Goal: Information Seeking & Learning: Learn about a topic

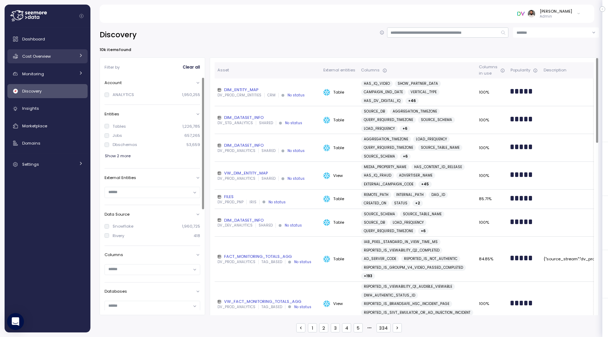
click at [50, 53] on div "Cost Overview" at bounding box center [48, 56] width 53 height 7
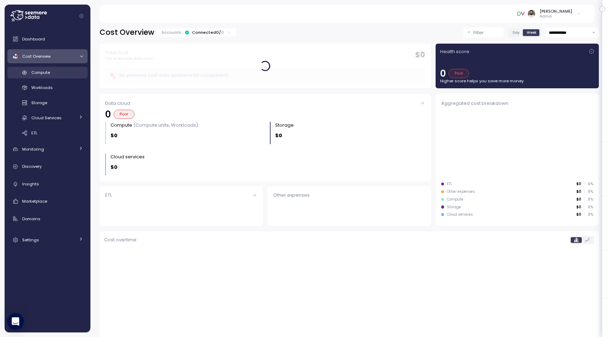
click at [70, 71] on div "Compute" at bounding box center [57, 72] width 52 height 7
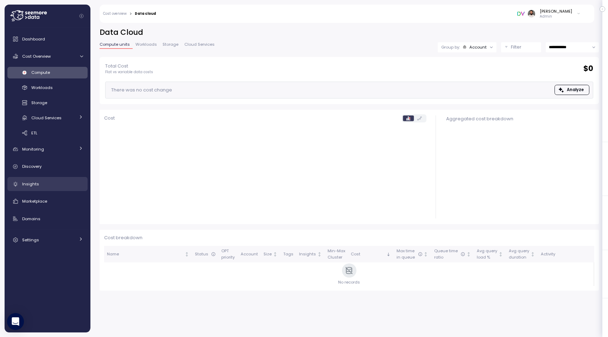
click at [60, 180] on div "Insights" at bounding box center [52, 183] width 61 height 7
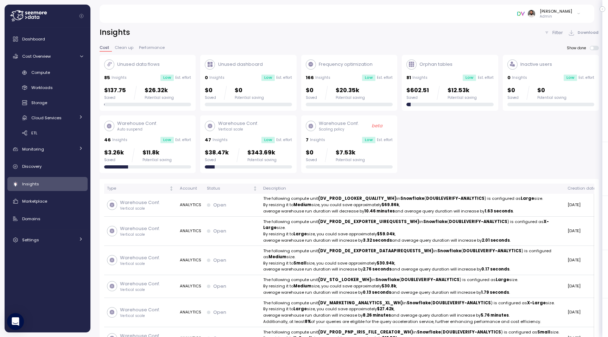
click at [255, 158] on div "Potential saving" at bounding box center [261, 160] width 29 height 5
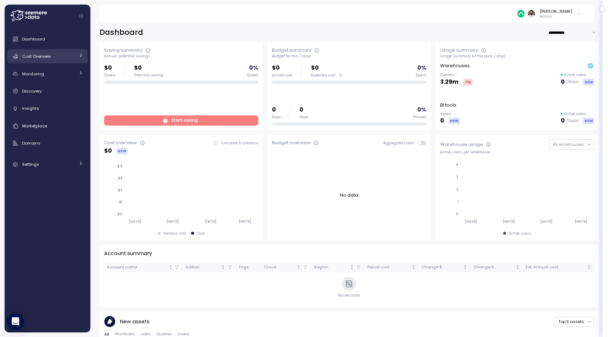
click at [73, 57] on div "Cost Overview" at bounding box center [48, 56] width 53 height 7
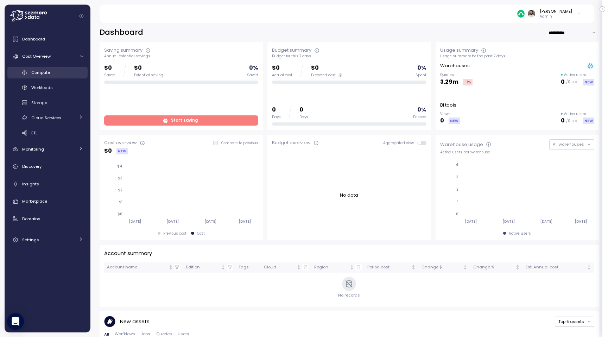
click at [72, 69] on link "Compute" at bounding box center [47, 73] width 80 height 12
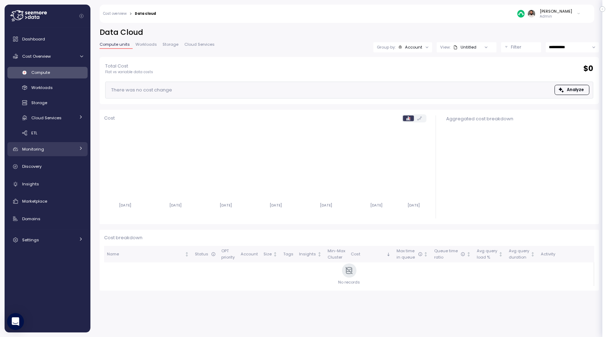
click at [54, 154] on link "Monitoring" at bounding box center [47, 149] width 80 height 14
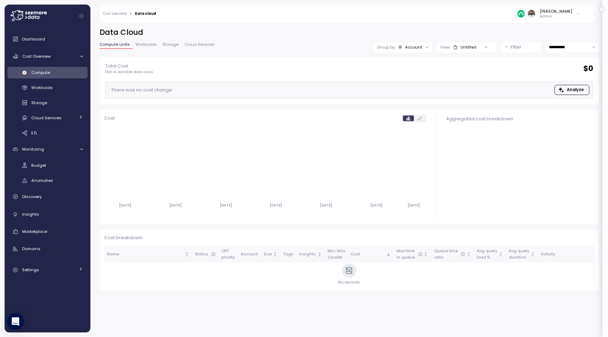
click at [71, 72] on div "Compute" at bounding box center [57, 72] width 52 height 7
click at [37, 207] on link "Insights" at bounding box center [47, 214] width 80 height 14
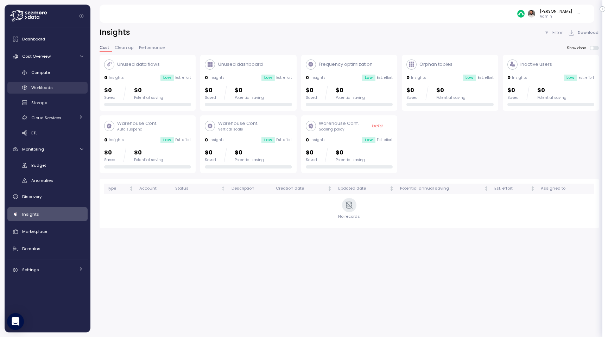
click at [61, 85] on div "Workloads" at bounding box center [57, 87] width 52 height 7
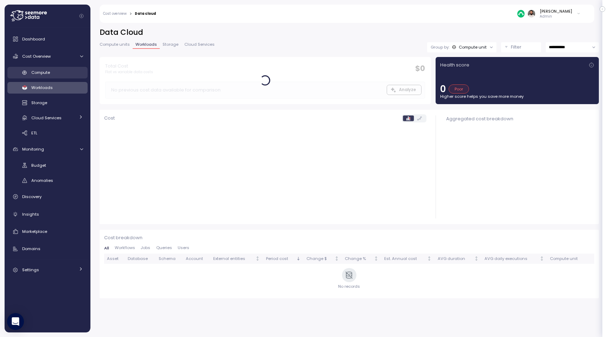
click at [61, 77] on link "Compute" at bounding box center [47, 73] width 80 height 12
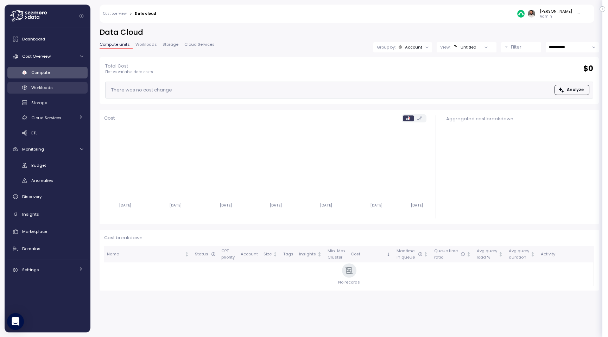
click at [60, 90] on div "Workloads" at bounding box center [57, 87] width 52 height 7
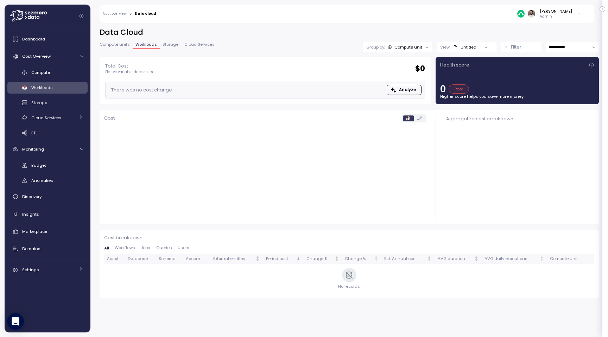
click at [60, 78] on div "Compute Workloads Storage Cloud Services Clustering columns Pipes AI Services S…" at bounding box center [47, 103] width 80 height 72
click at [62, 75] on div "Compute" at bounding box center [57, 72] width 52 height 7
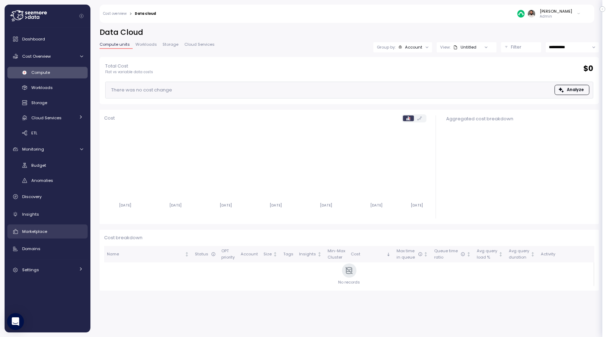
click at [50, 229] on div "Marketplace" at bounding box center [52, 231] width 61 height 7
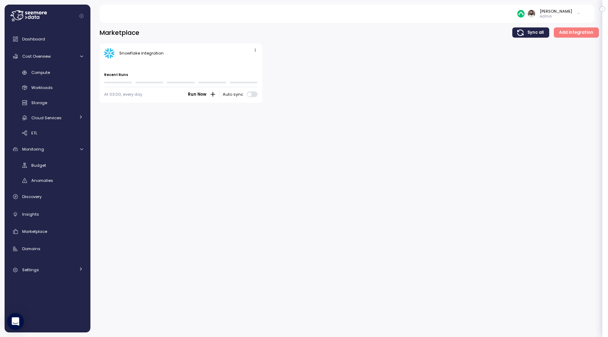
click at [524, 15] on img at bounding box center [520, 13] width 7 height 7
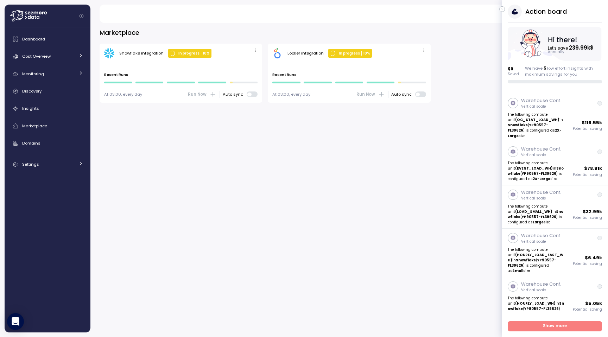
click at [504, 11] on button "button" at bounding box center [502, 9] width 6 height 6
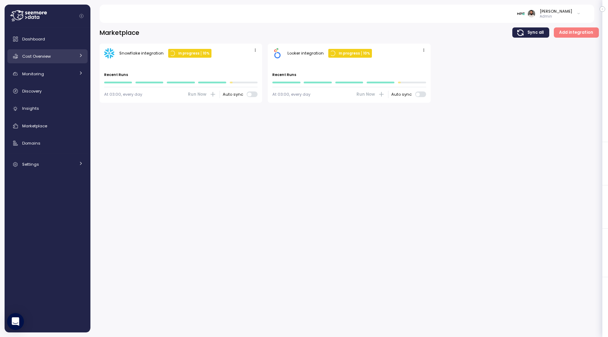
click at [74, 58] on div "Cost Overview" at bounding box center [48, 56] width 53 height 7
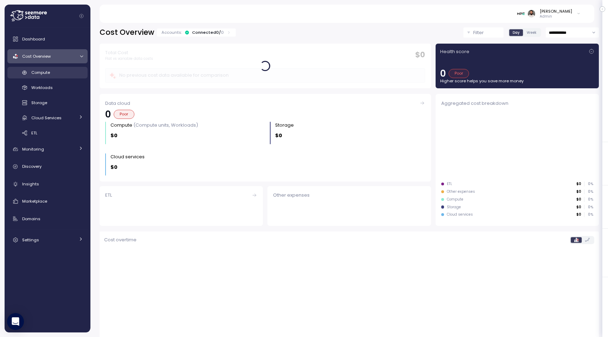
click at [68, 76] on div "Compute" at bounding box center [57, 72] width 52 height 7
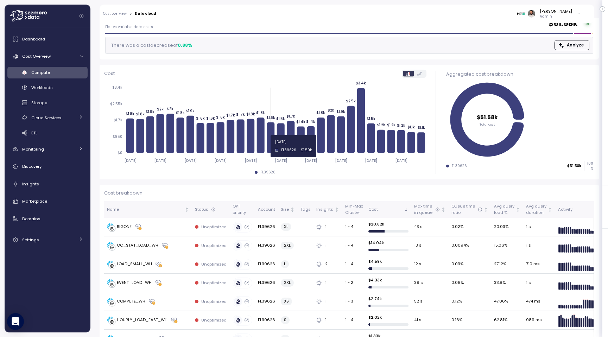
scroll to position [47, 0]
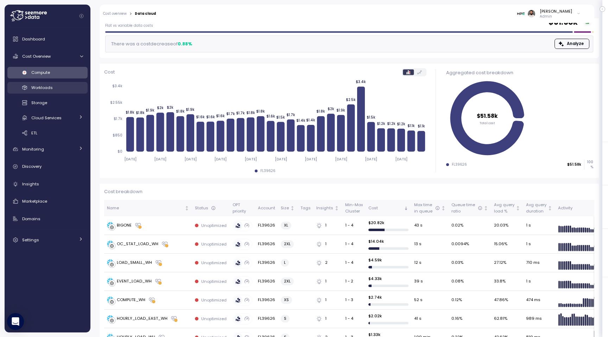
click at [70, 83] on link "Workloads" at bounding box center [47, 88] width 80 height 12
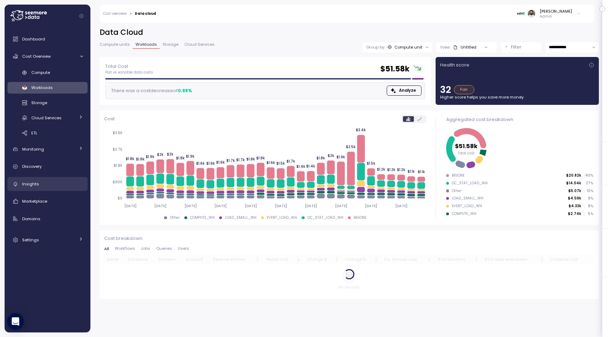
click at [37, 184] on span "Insights" at bounding box center [30, 184] width 17 height 6
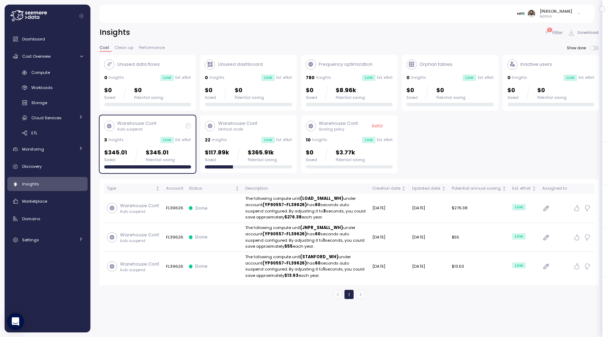
click at [242, 142] on div "22 Insights Low Est. effort" at bounding box center [248, 139] width 87 height 7
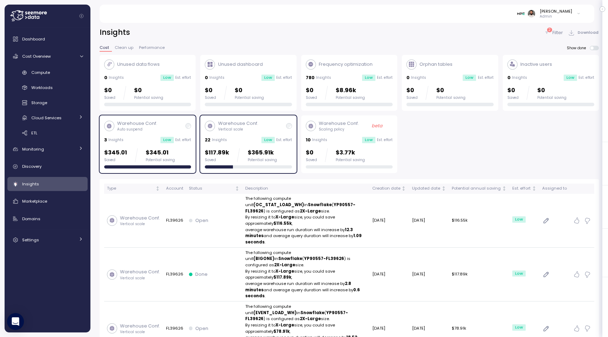
click at [227, 152] on p "$117.89k" at bounding box center [217, 152] width 24 height 9
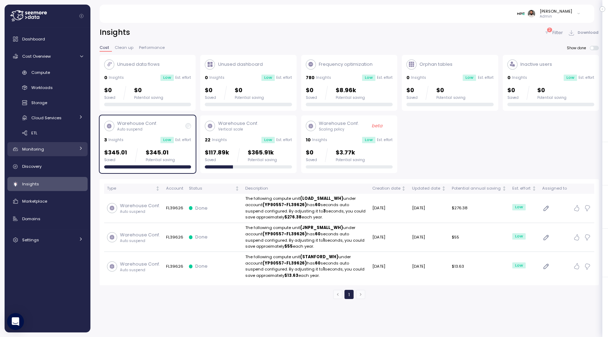
click at [61, 148] on div "Monitoring" at bounding box center [48, 149] width 53 height 7
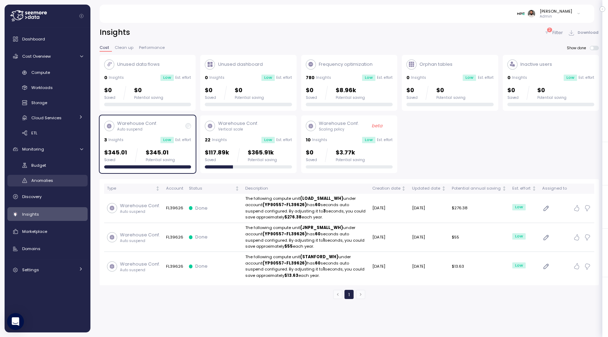
click at [53, 179] on div "Anomalies" at bounding box center [57, 180] width 52 height 7
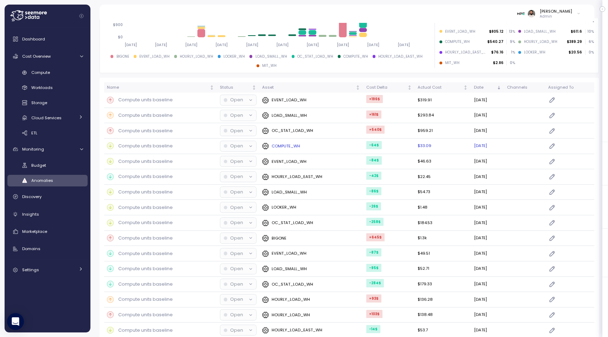
scroll to position [56, 0]
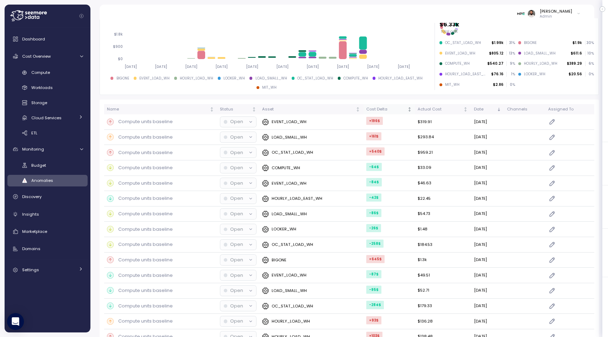
click at [370, 109] on div "Cost Delta" at bounding box center [386, 109] width 40 height 6
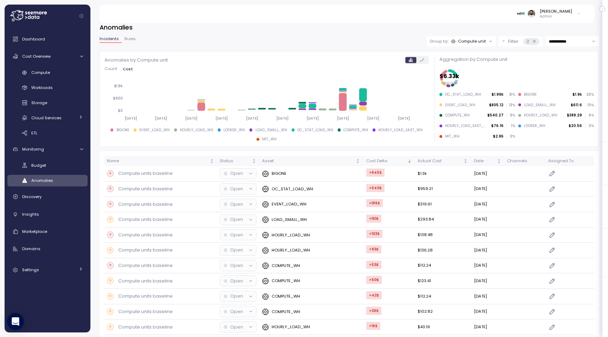
scroll to position [4, 0]
click at [347, 171] on div "BIGONE" at bounding box center [311, 174] width 98 height 7
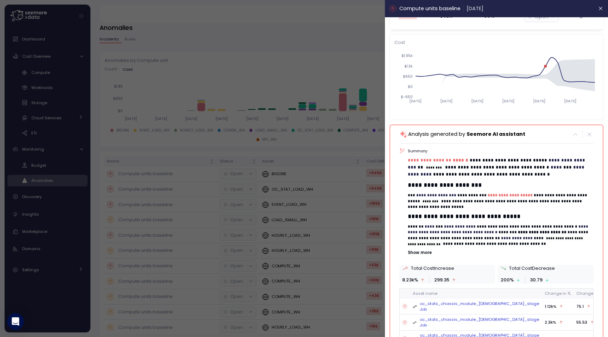
scroll to position [32, 0]
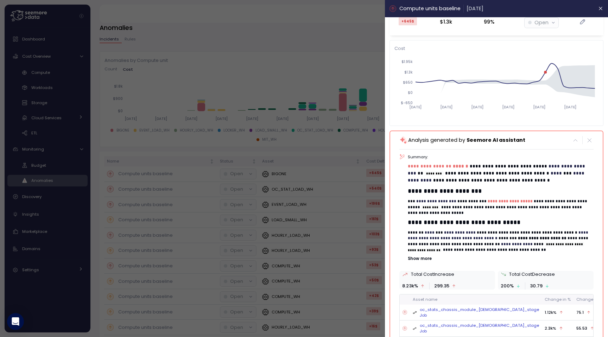
click at [427, 259] on p "Show more" at bounding box center [500, 259] width 185 height 6
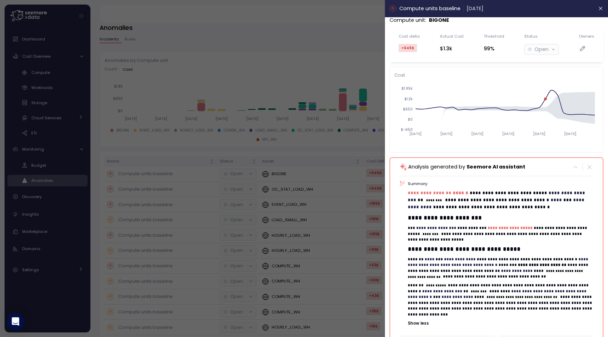
scroll to position [0, 0]
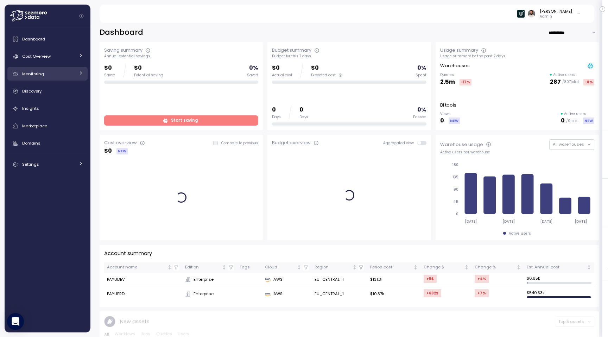
click at [56, 78] on link "Monitoring" at bounding box center [47, 74] width 80 height 14
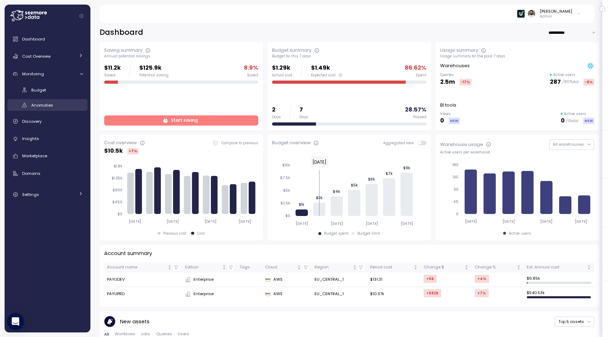
click at [52, 100] on link "Anomalies" at bounding box center [47, 105] width 80 height 12
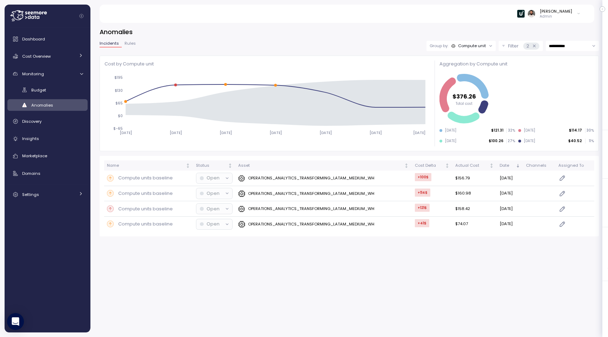
click at [576, 46] on input "**********" at bounding box center [572, 46] width 53 height 10
click at [566, 88] on span "Last 14 days" at bounding box center [561, 89] width 25 height 6
type input "**********"
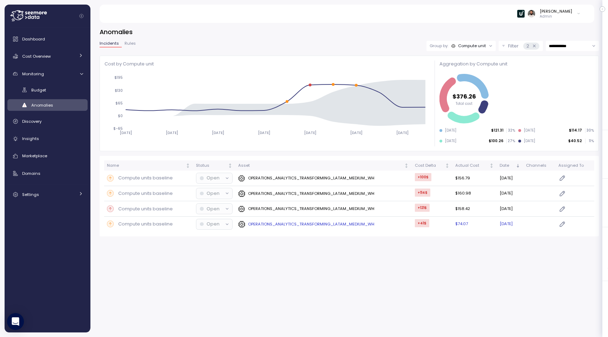
click at [386, 225] on div "OPERATIONS_ANALYTICS_TRANSFORMING_LATAM_MEDIUM_WH" at bounding box center [323, 224] width 171 height 7
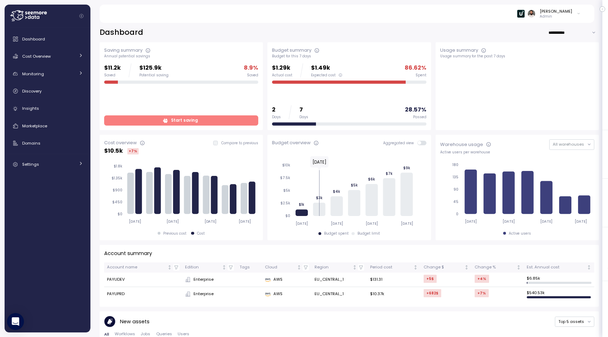
click at [60, 66] on div "Dashboard Cost Overview Compute Workloads Storage Cloud Services Clustering col…" at bounding box center [47, 101] width 80 height 139
click at [61, 59] on div "Cost Overview" at bounding box center [48, 56] width 53 height 7
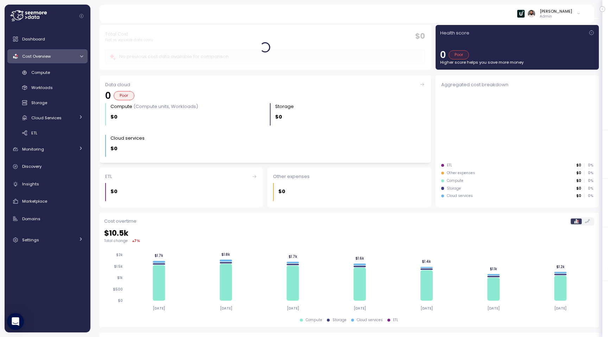
scroll to position [19, 0]
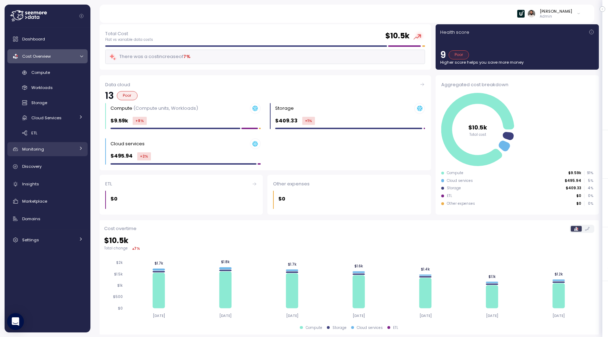
click at [49, 153] on link "Monitoring" at bounding box center [47, 149] width 80 height 14
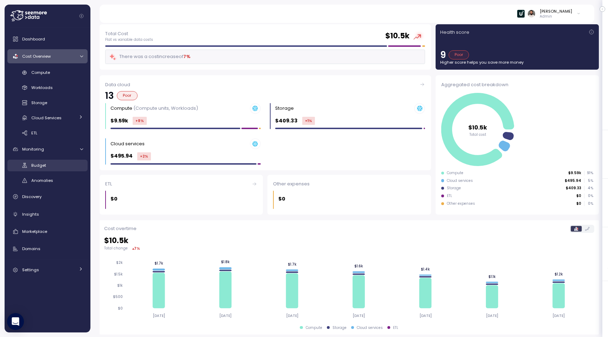
click at [57, 166] on div "Budget" at bounding box center [57, 165] width 52 height 7
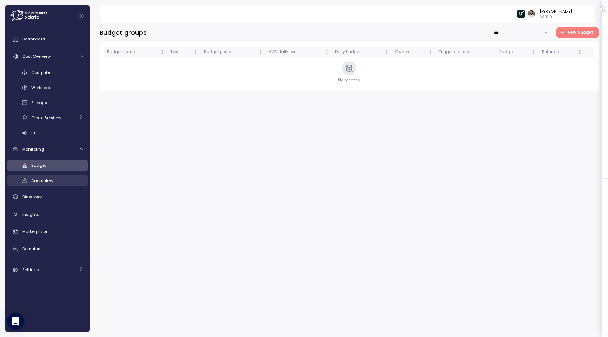
click at [71, 180] on div "Anomalies" at bounding box center [57, 180] width 52 height 7
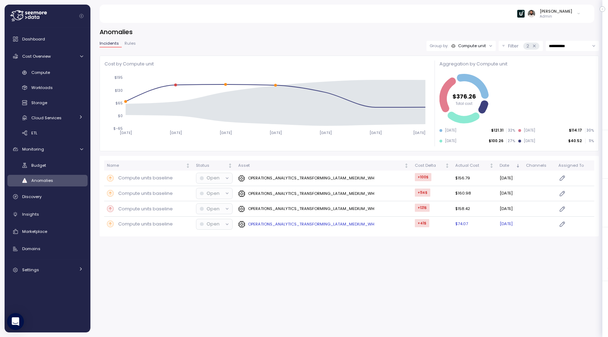
click at [374, 220] on td "OPERATIONS_ANALYTICS_TRANSFORMING_LATAM_MEDIUM_WH" at bounding box center [323, 224] width 176 height 15
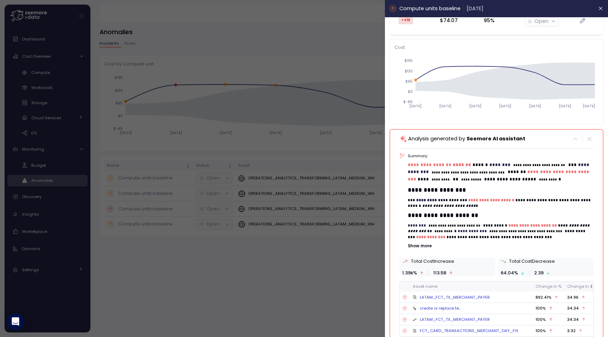
scroll to position [46, 0]
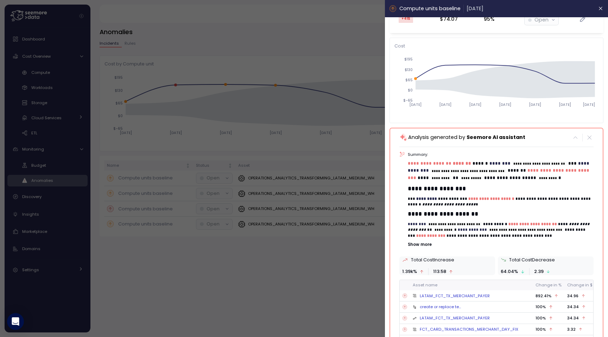
click at [429, 242] on p "Show more" at bounding box center [500, 245] width 185 height 6
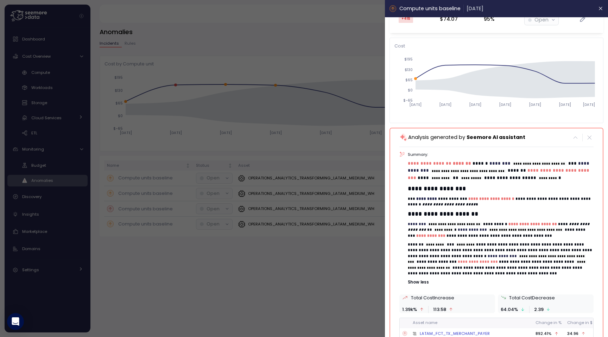
click at [516, 161] on code "**********" at bounding box center [539, 163] width 55 height 4
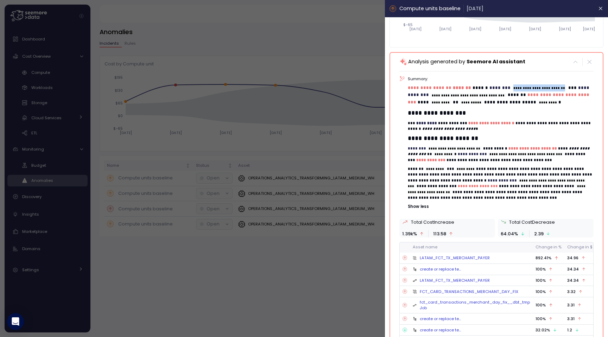
scroll to position [140, 0]
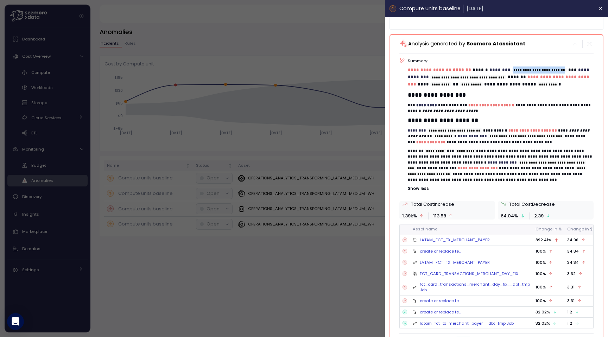
click at [444, 237] on link "LATAM_FCT_TX_MERCHANT_PAYER" at bounding box center [455, 240] width 70 height 6
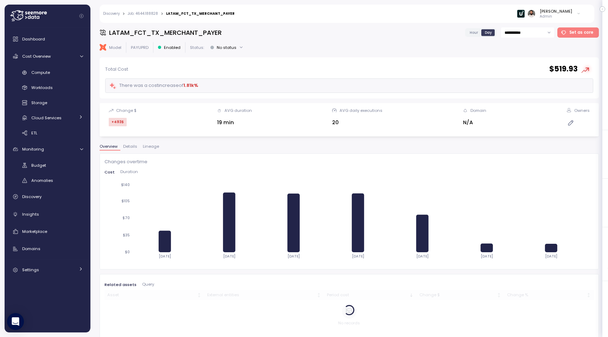
click at [476, 27] on div "**********" at bounding box center [509, 32] width 89 height 10
click at [476, 30] on span "Hour" at bounding box center [474, 32] width 8 height 5
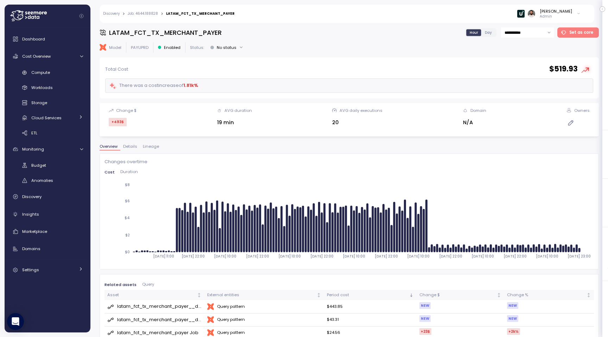
click at [571, 124] on icon "button" at bounding box center [570, 123] width 5 height 5
click at [546, 138] on input at bounding box center [533, 138] width 57 height 14
type input "**********"
click at [578, 138] on span "New" at bounding box center [578, 137] width 9 height 9
click at [575, 157] on span "Save" at bounding box center [576, 157] width 10 height 9
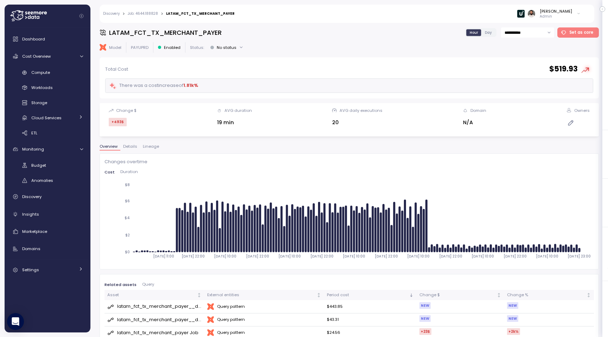
click at [574, 123] on icon "button" at bounding box center [570, 123] width 7 height 8
click at [522, 157] on span "Cancel" at bounding box center [519, 157] width 15 height 9
click at [572, 121] on icon "button" at bounding box center [570, 123] width 5 height 5
click at [547, 139] on input "**********" at bounding box center [533, 138] width 57 height 14
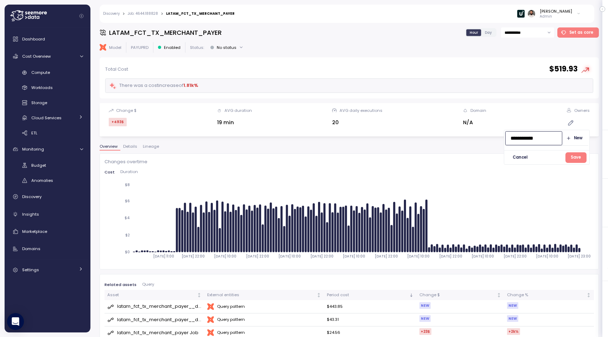
click at [574, 156] on span "Save" at bounding box center [576, 157] width 10 height 9
click at [571, 123] on icon "button" at bounding box center [570, 123] width 7 height 8
click at [577, 138] on span "New" at bounding box center [578, 137] width 9 height 9
click at [527, 158] on span "Cancel" at bounding box center [519, 157] width 15 height 9
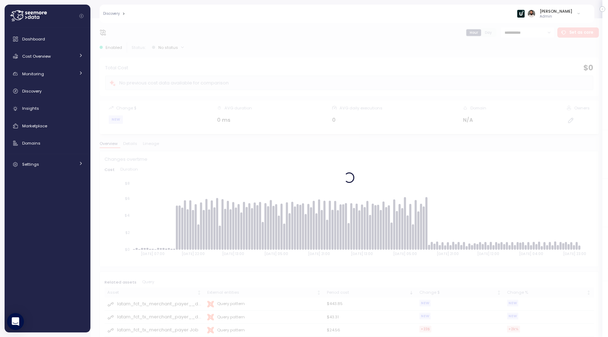
click at [576, 120] on div at bounding box center [578, 120] width 23 height 8
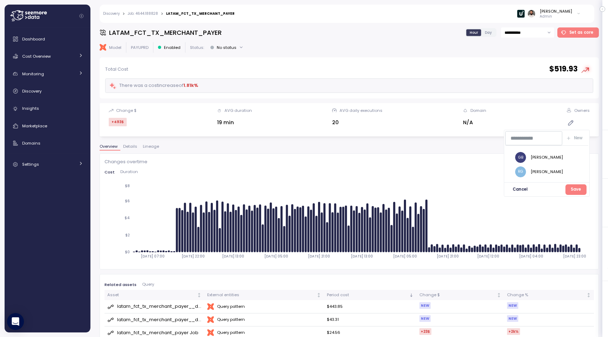
click at [558, 171] on div "[PERSON_NAME]" at bounding box center [546, 172] width 32 height 6
click at [575, 190] on span "Save" at bounding box center [576, 189] width 10 height 9
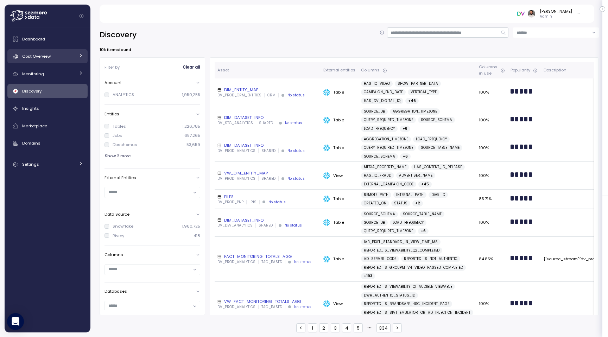
click at [53, 57] on div "Cost Overview" at bounding box center [48, 56] width 53 height 7
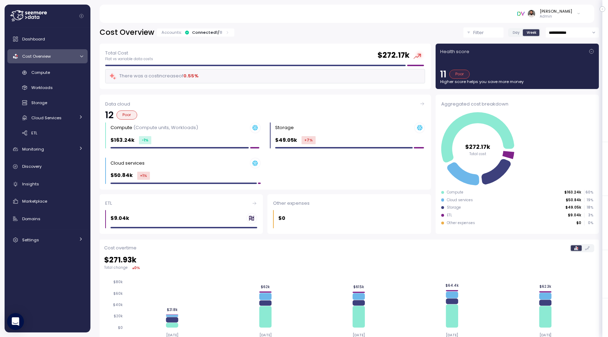
click at [225, 32] on icon at bounding box center [227, 32] width 5 height 5
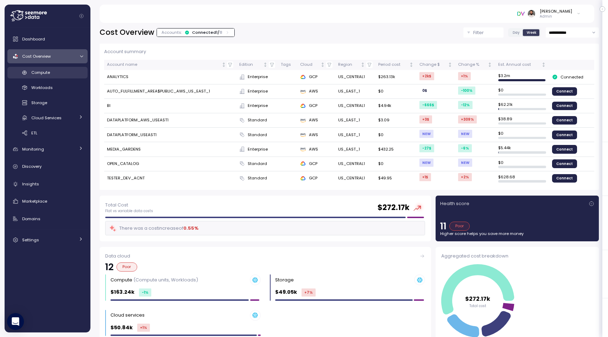
click at [62, 69] on div "Compute" at bounding box center [57, 72] width 52 height 7
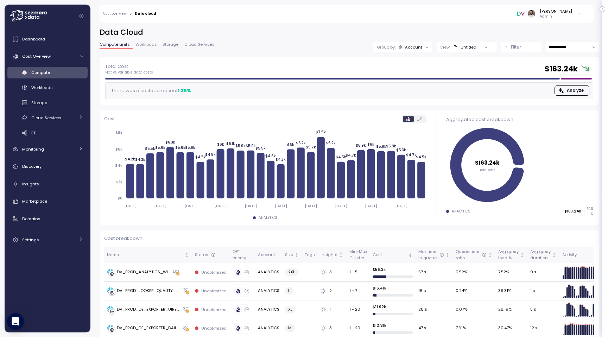
click at [459, 45] on div "Untitled" at bounding box center [464, 47] width 23 height 6
click at [411, 46] on div "Account" at bounding box center [413, 47] width 17 height 6
click at [412, 85] on p "Compute unit" at bounding box center [409, 86] width 28 height 6
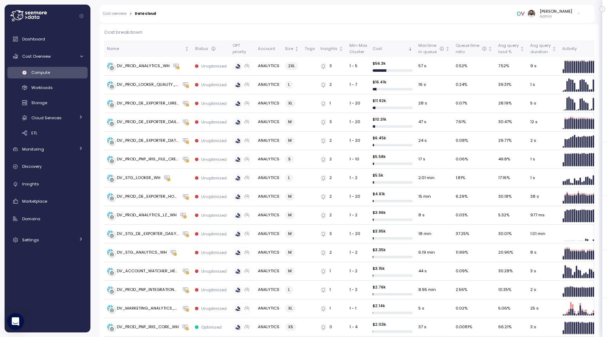
scroll to position [96, 0]
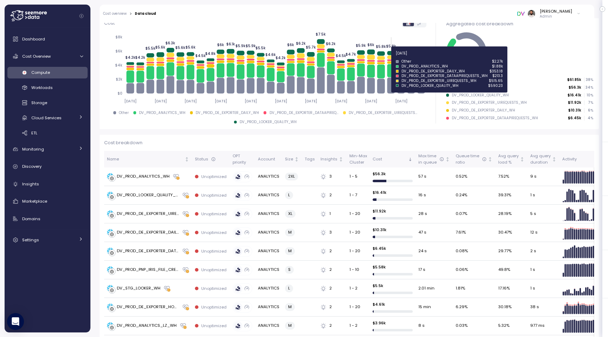
click at [393, 57] on icon at bounding box center [391, 58] width 8 height 4
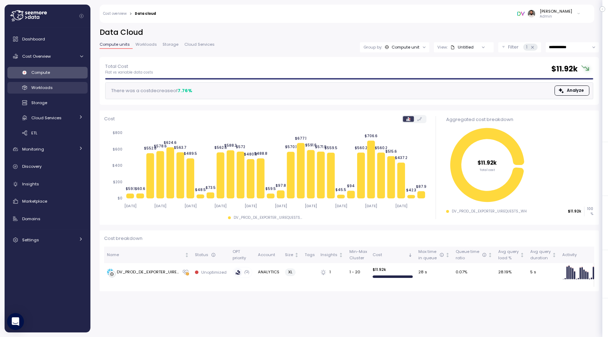
click at [68, 91] on div "Workloads" at bounding box center [57, 87] width 52 height 7
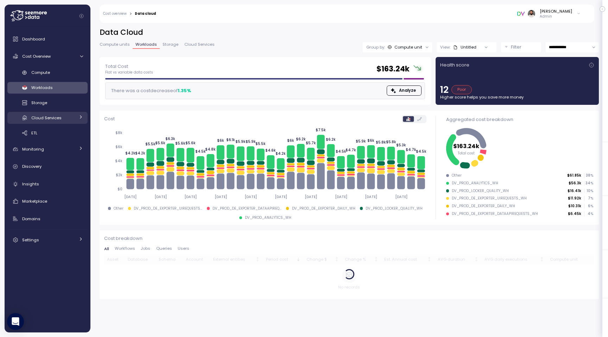
click at [60, 117] on span "Cloud Services" at bounding box center [46, 118] width 30 height 6
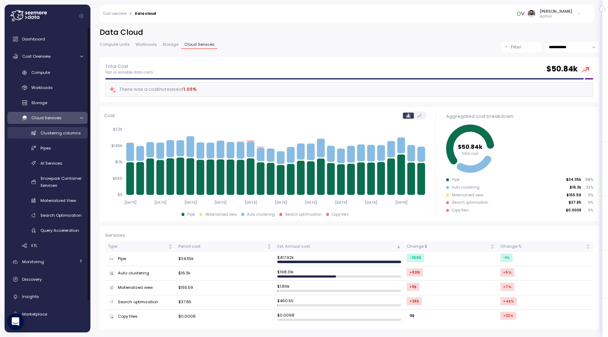
click at [65, 127] on link "Clustering columns" at bounding box center [47, 133] width 80 height 12
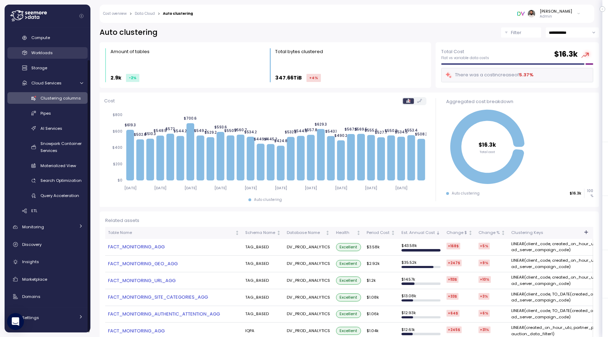
click at [52, 58] on link "Workloads" at bounding box center [47, 53] width 80 height 12
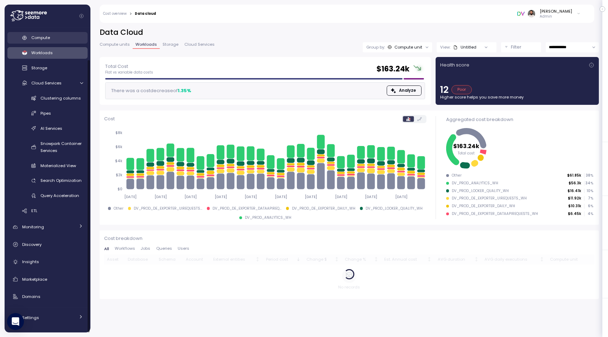
click at [57, 39] on div "Compute" at bounding box center [57, 37] width 52 height 7
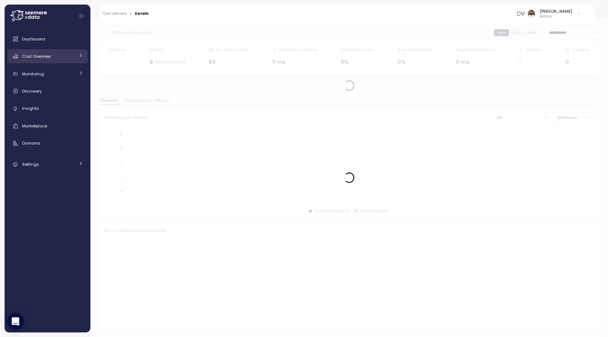
click at [49, 56] on span "Cost Overview" at bounding box center [36, 56] width 28 height 6
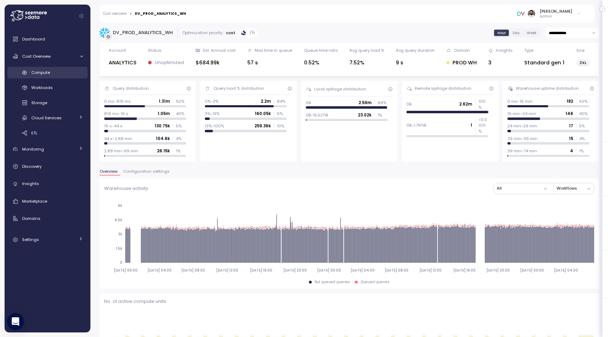
click at [64, 74] on div "Compute" at bounding box center [57, 72] width 52 height 7
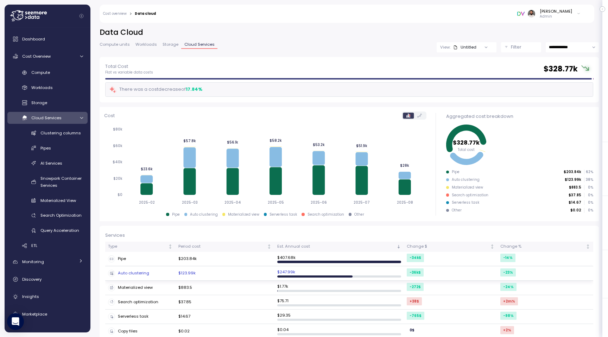
click at [153, 276] on td "Auto clustering" at bounding box center [140, 273] width 70 height 14
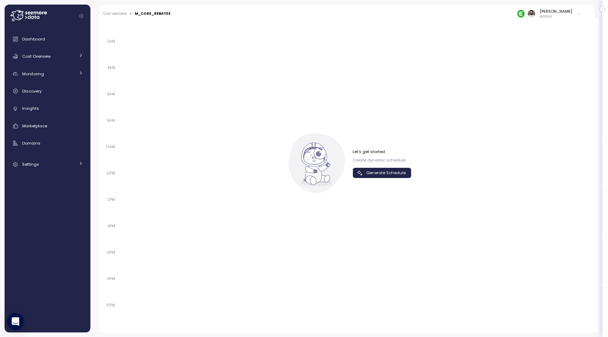
scroll to position [423, 0]
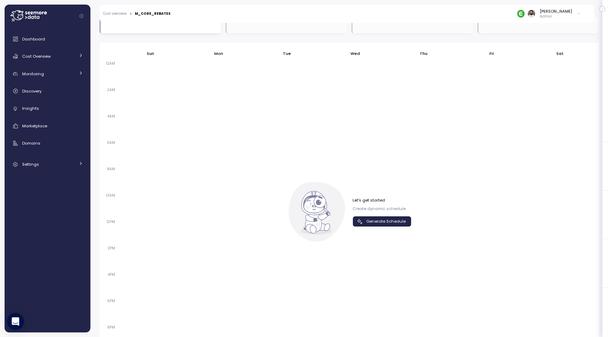
click at [378, 220] on span "Generate Schedule" at bounding box center [385, 221] width 39 height 9
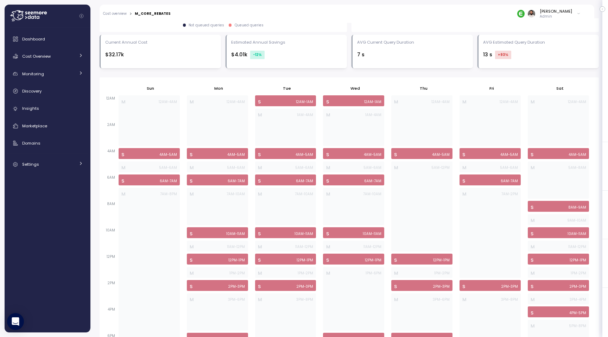
scroll to position [435, 0]
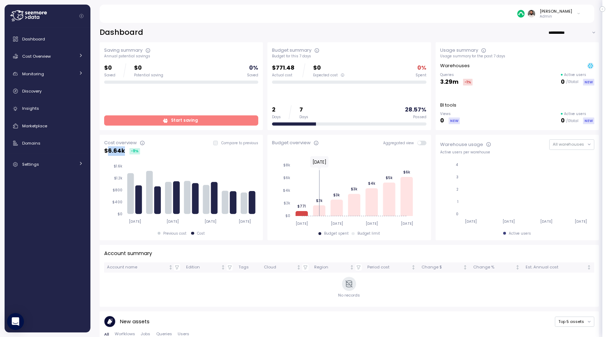
drag, startPoint x: 108, startPoint y: 153, endPoint x: 123, endPoint y: 152, distance: 15.1
click at [123, 152] on p "$ 6.64k" at bounding box center [114, 150] width 21 height 9
click at [50, 50] on link "Cost Overview" at bounding box center [47, 56] width 80 height 14
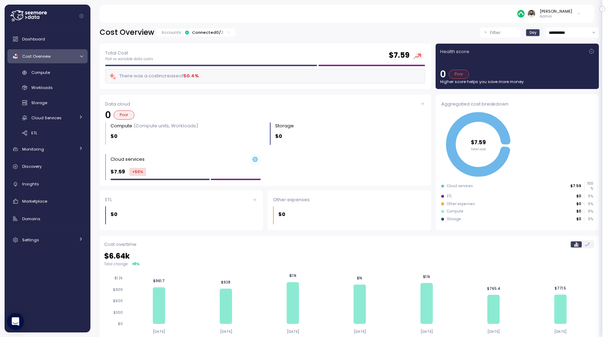
click at [571, 19] on p "Admin" at bounding box center [556, 16] width 32 height 5
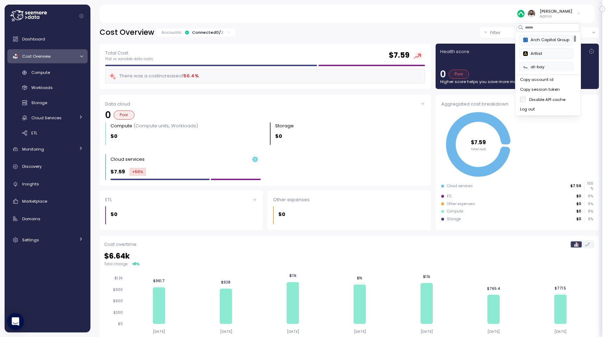
click at [550, 100] on label "Disable API cache" at bounding box center [546, 100] width 40 height 6
click at [59, 71] on div "Compute" at bounding box center [57, 72] width 52 height 7
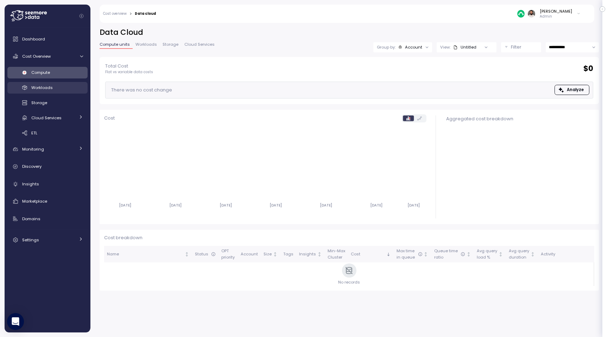
click at [52, 86] on div "Workloads" at bounding box center [57, 87] width 52 height 7
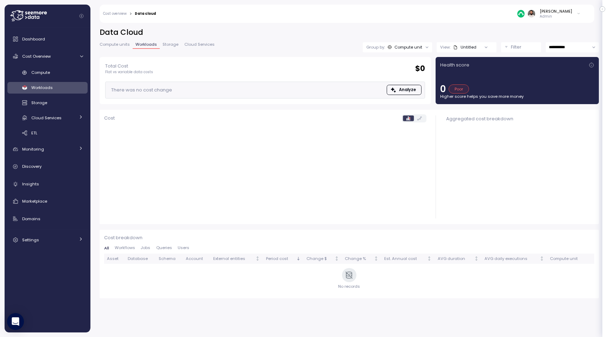
click at [55, 78] on div "Compute Workloads Storage Cloud Services Clustering columns Pipes AI Services S…" at bounding box center [47, 103] width 80 height 72
click at [52, 75] on div "Compute" at bounding box center [57, 72] width 52 height 7
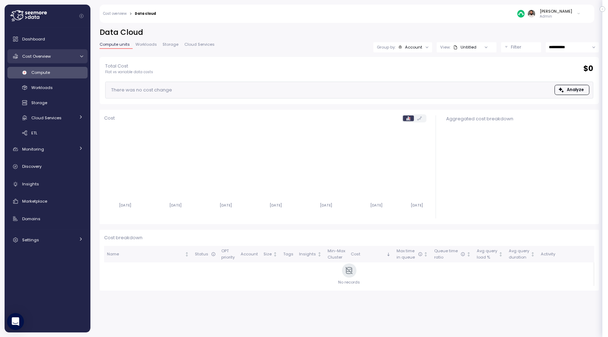
click at [60, 56] on div "Cost Overview" at bounding box center [48, 56] width 53 height 7
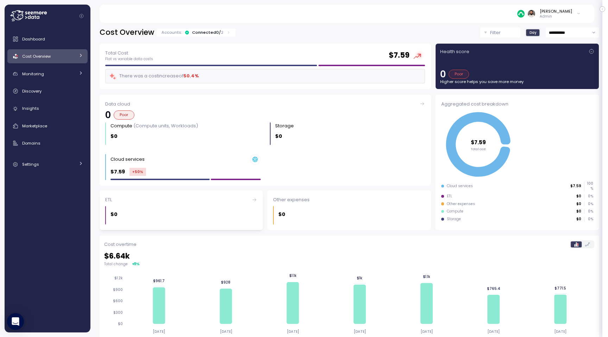
click at [221, 193] on div "ETL $0" at bounding box center [181, 210] width 163 height 40
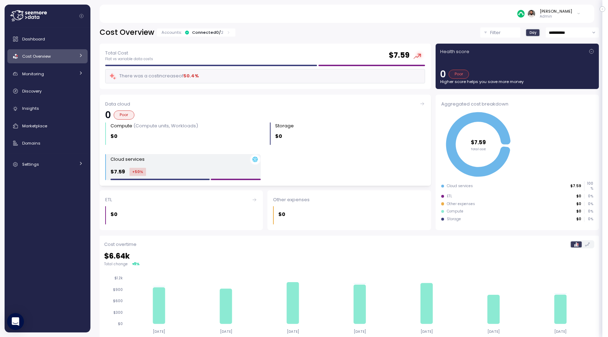
click at [203, 160] on div "Cloud services" at bounding box center [185, 159] width 150 height 11
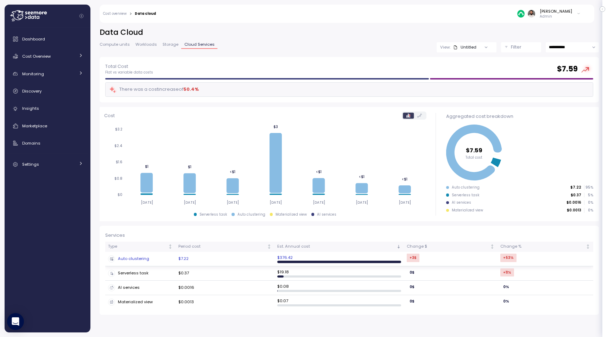
click at [218, 258] on td "$7.22" at bounding box center [225, 259] width 99 height 14
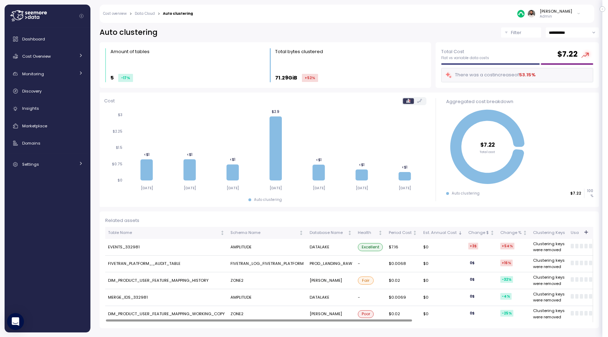
click at [55, 47] on div "Dashboard Cost Overview Compute Workloads Storage Cloud Services Clustering col…" at bounding box center [47, 101] width 80 height 139
click at [55, 55] on div "Cost Overview" at bounding box center [48, 56] width 53 height 7
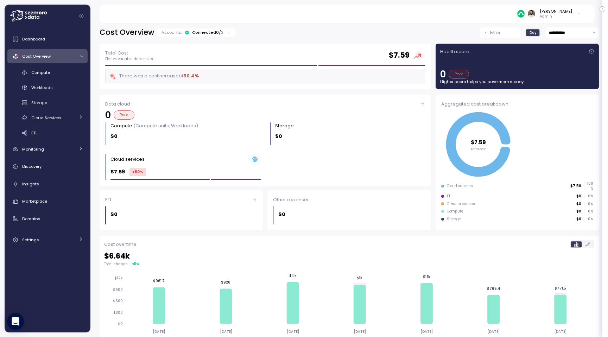
click at [217, 35] on div "Connected 0 / 2" at bounding box center [207, 33] width 31 height 6
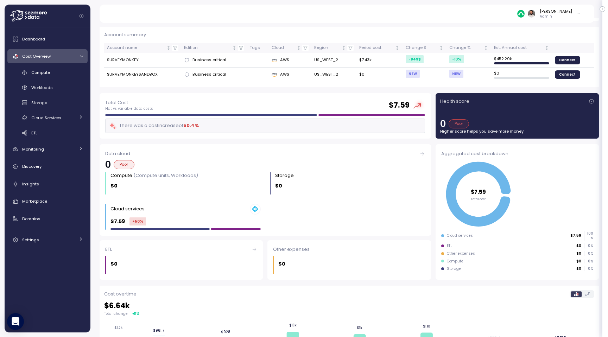
scroll to position [15, 0]
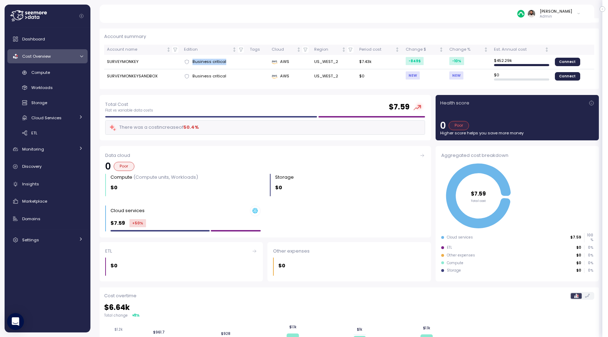
drag, startPoint x: 189, startPoint y: 59, endPoint x: 237, endPoint y: 59, distance: 48.2
click at [237, 59] on div "Business critical" at bounding box center [214, 62] width 60 height 6
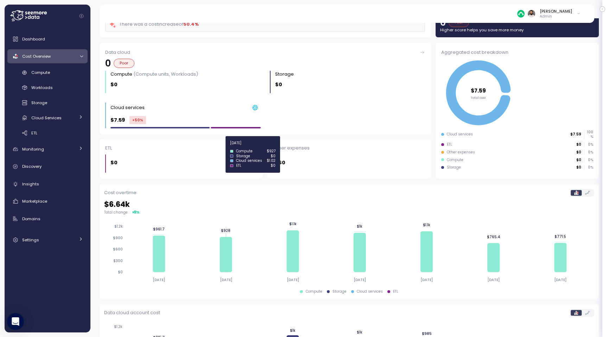
scroll to position [0, 0]
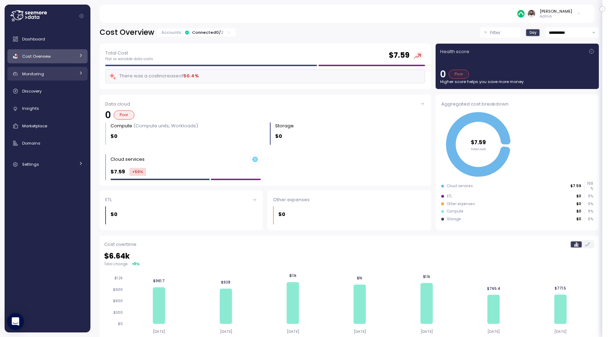
click at [75, 73] on link "Monitoring" at bounding box center [47, 74] width 80 height 14
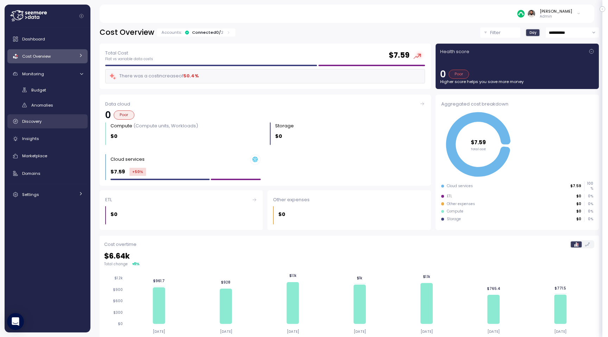
click at [54, 121] on div "Discovery" at bounding box center [52, 121] width 61 height 7
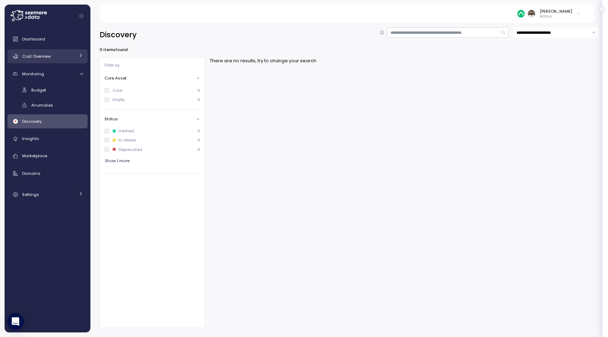
click at [45, 58] on span "Cost Overview" at bounding box center [36, 56] width 28 height 6
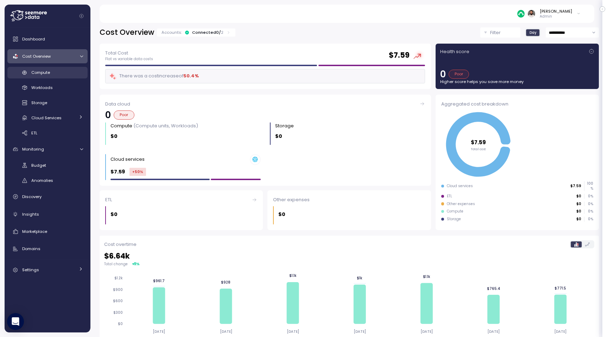
click at [46, 70] on span "Compute" at bounding box center [40, 73] width 19 height 6
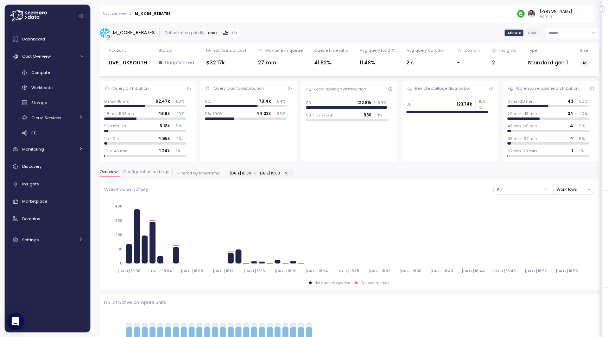
scroll to position [25, 0]
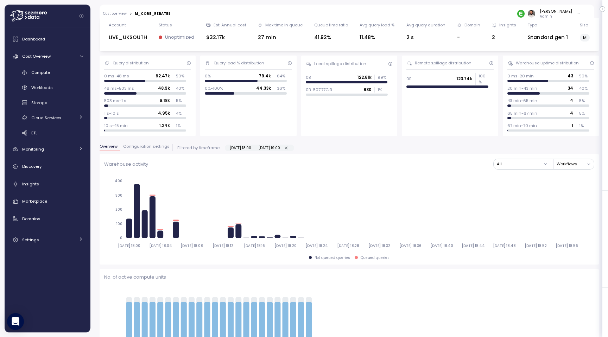
click at [288, 148] on icon "button" at bounding box center [286, 148] width 5 height 5
type input "**********"
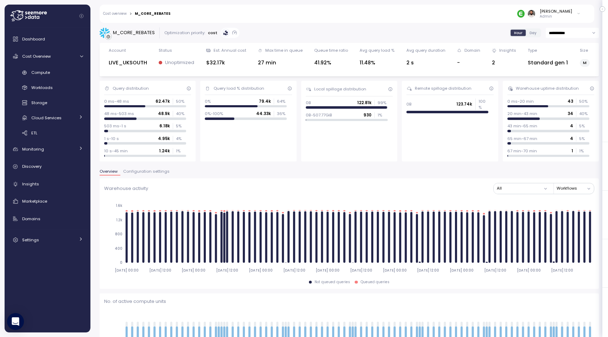
click at [573, 32] on input "**********" at bounding box center [572, 33] width 53 height 10
click at [60, 73] on div "Compute" at bounding box center [57, 72] width 52 height 7
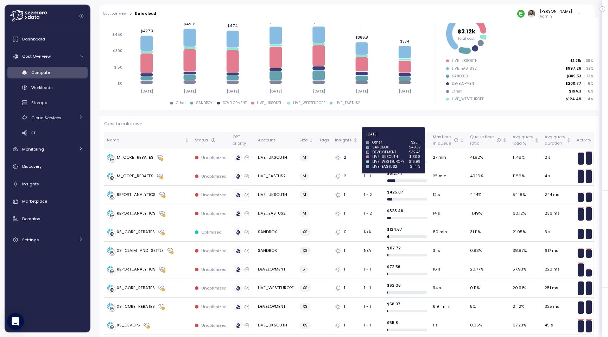
scroll to position [124, 0]
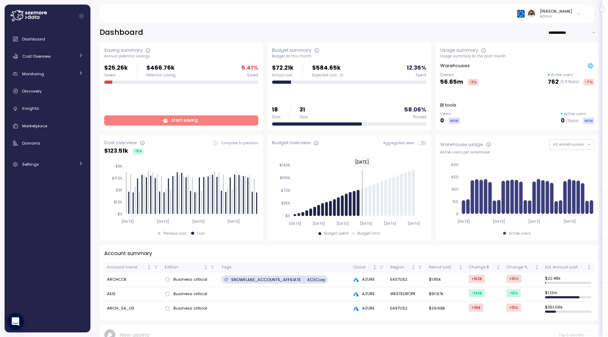
click at [172, 126] on div "Saving summary Annual potential savings $25.26k Saved $466.76k Potential saving…" at bounding box center [181, 86] width 163 height 88
click at [176, 115] on div "$25.26k Saved $466.76k Potential saving 5.41 % Saved Start saving" at bounding box center [181, 94] width 154 height 62
click at [176, 116] on span "Start saving" at bounding box center [184, 120] width 27 height 9
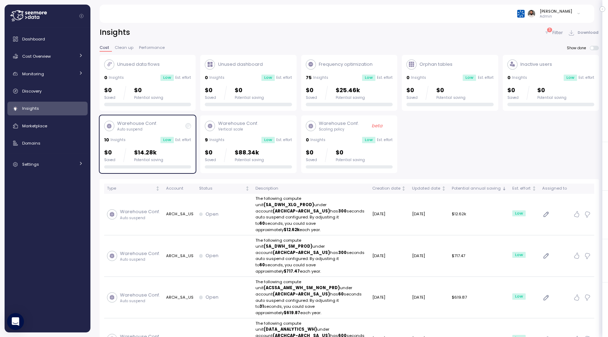
click at [221, 146] on div "Warehouse Conf. Vertical scale 9 Insights Low Est. effort $0 Saved $88.34k Pote…" at bounding box center [248, 144] width 87 height 49
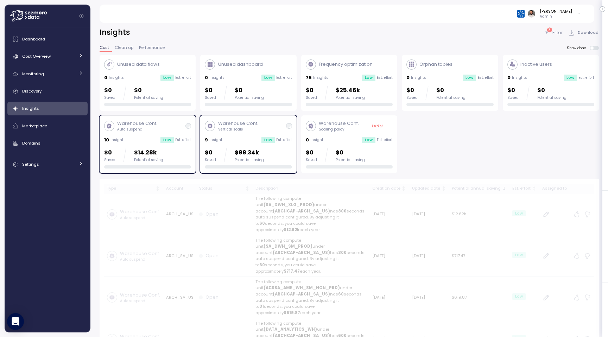
click at [186, 149] on div "$0 Saved $14.28k Potential saving" at bounding box center [147, 155] width 87 height 14
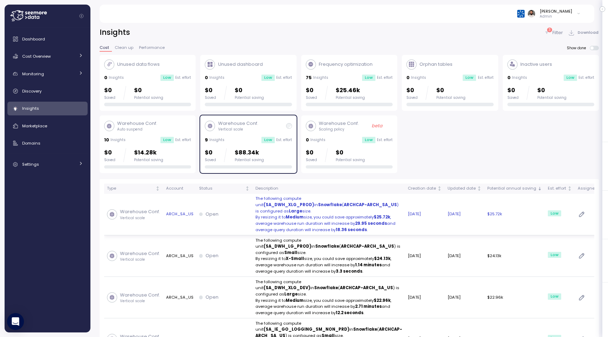
click at [233, 218] on div "Open" at bounding box center [224, 214] width 51 height 7
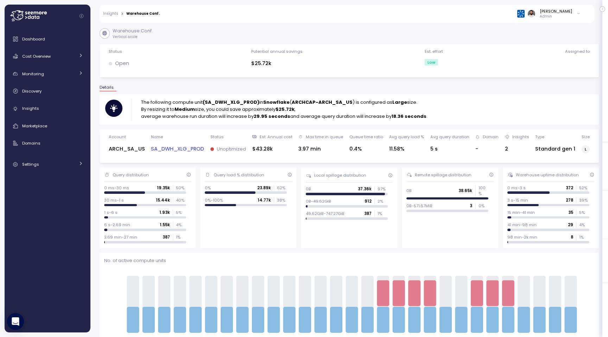
click at [198, 148] on link "SA_DWH_XLG_PROD" at bounding box center [177, 149] width 53 height 8
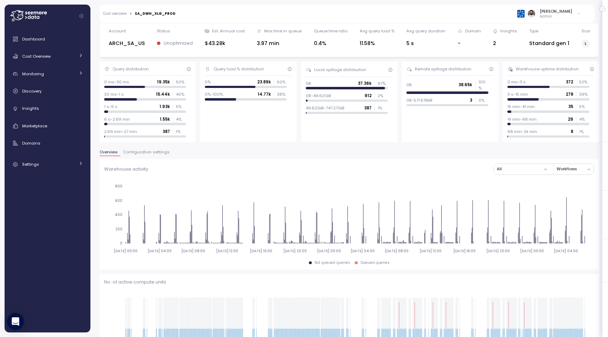
click at [150, 150] on span "Configuration settings" at bounding box center [146, 152] width 46 height 4
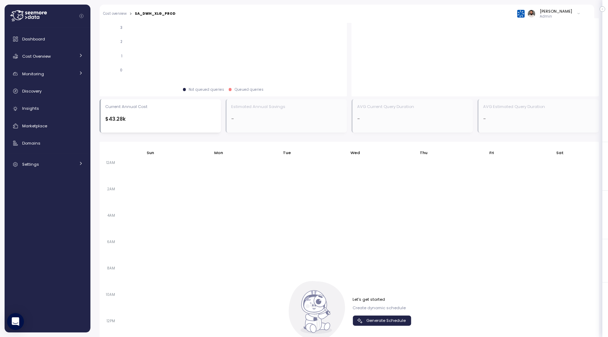
scroll to position [472, 0]
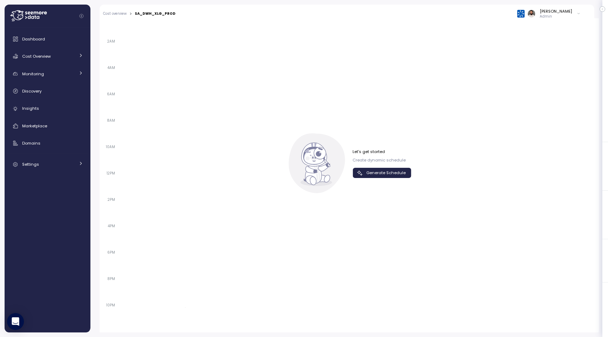
click at [375, 168] on span "Generate Schedule" at bounding box center [385, 172] width 39 height 9
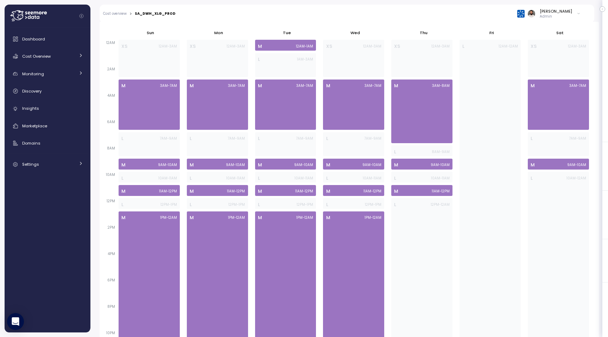
scroll to position [438, 0]
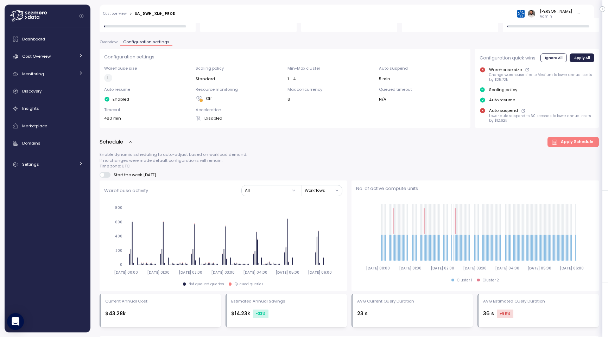
scroll to position [139, 0]
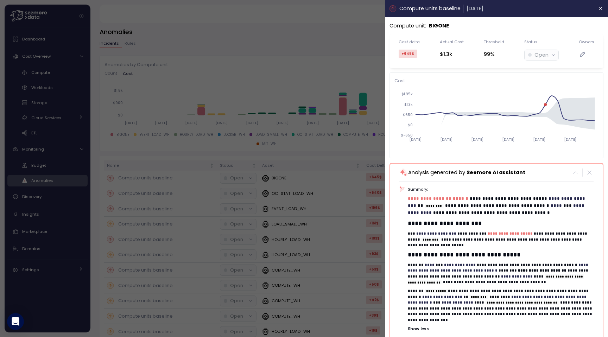
scroll to position [4, 0]
click at [343, 50] on div at bounding box center [304, 168] width 608 height 337
